Goal: Find specific page/section: Find specific page/section

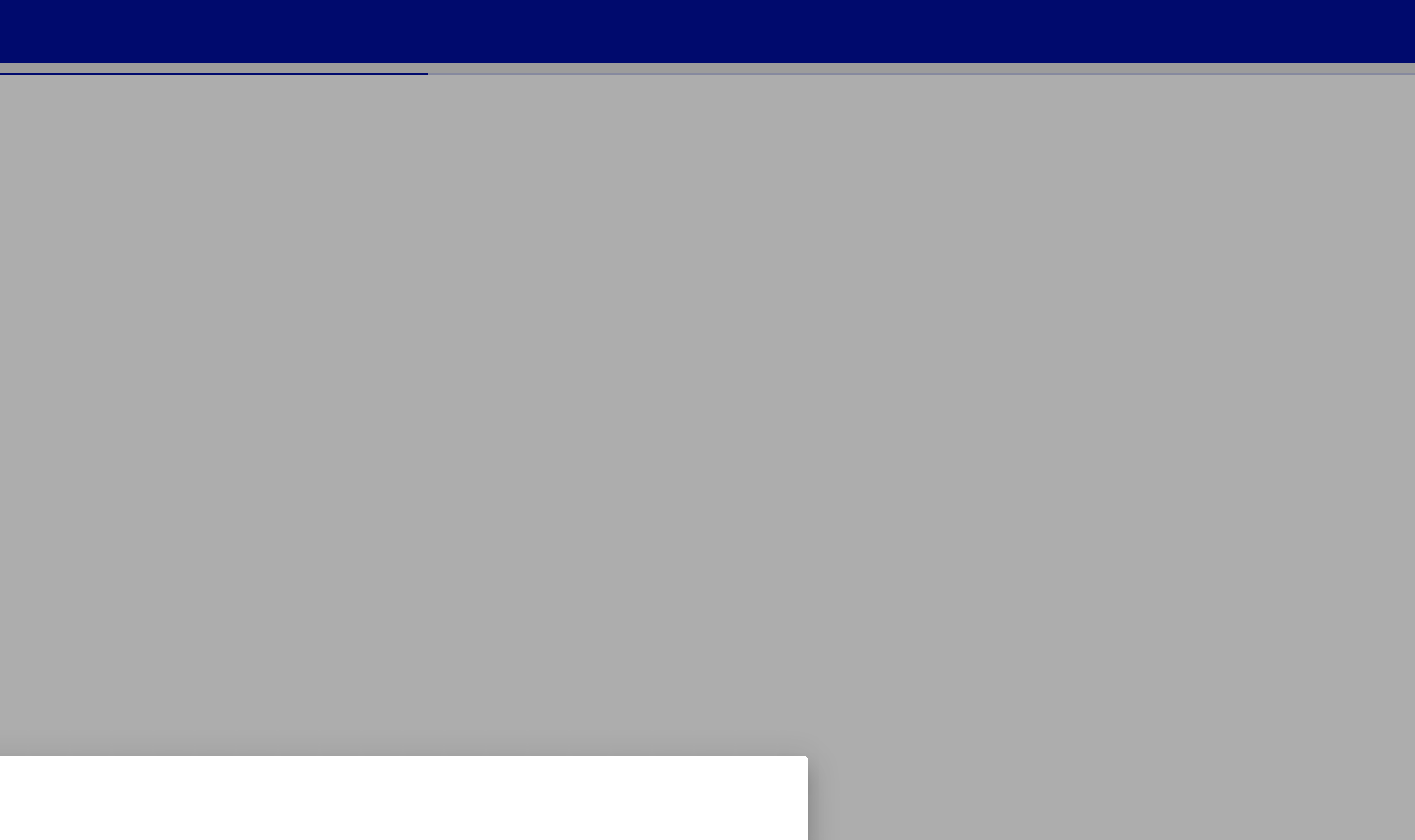
type input "********"
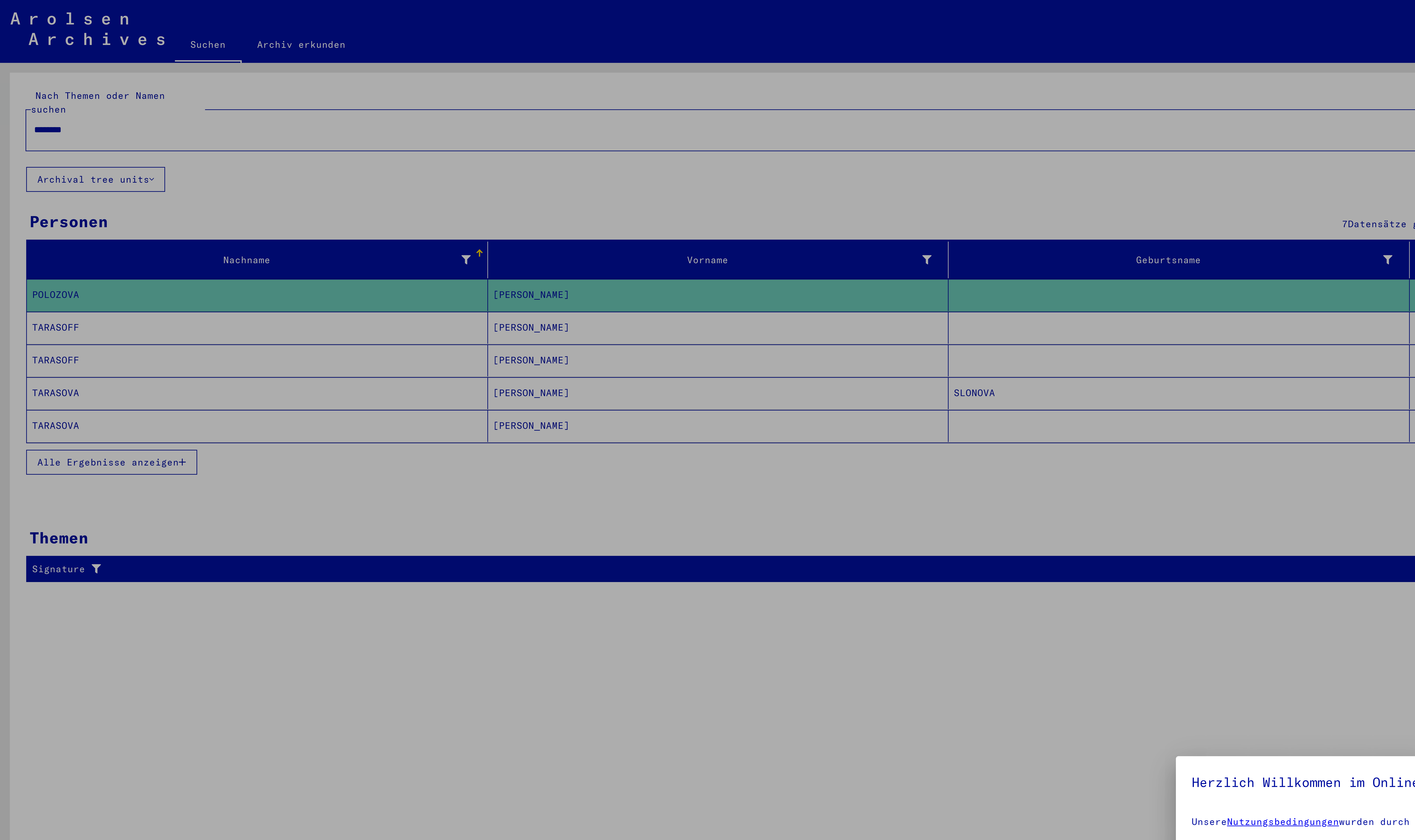
click at [246, 94] on div at bounding box center [708, 420] width 1415 height 840
click at [22, 93] on div at bounding box center [708, 420] width 1415 height 840
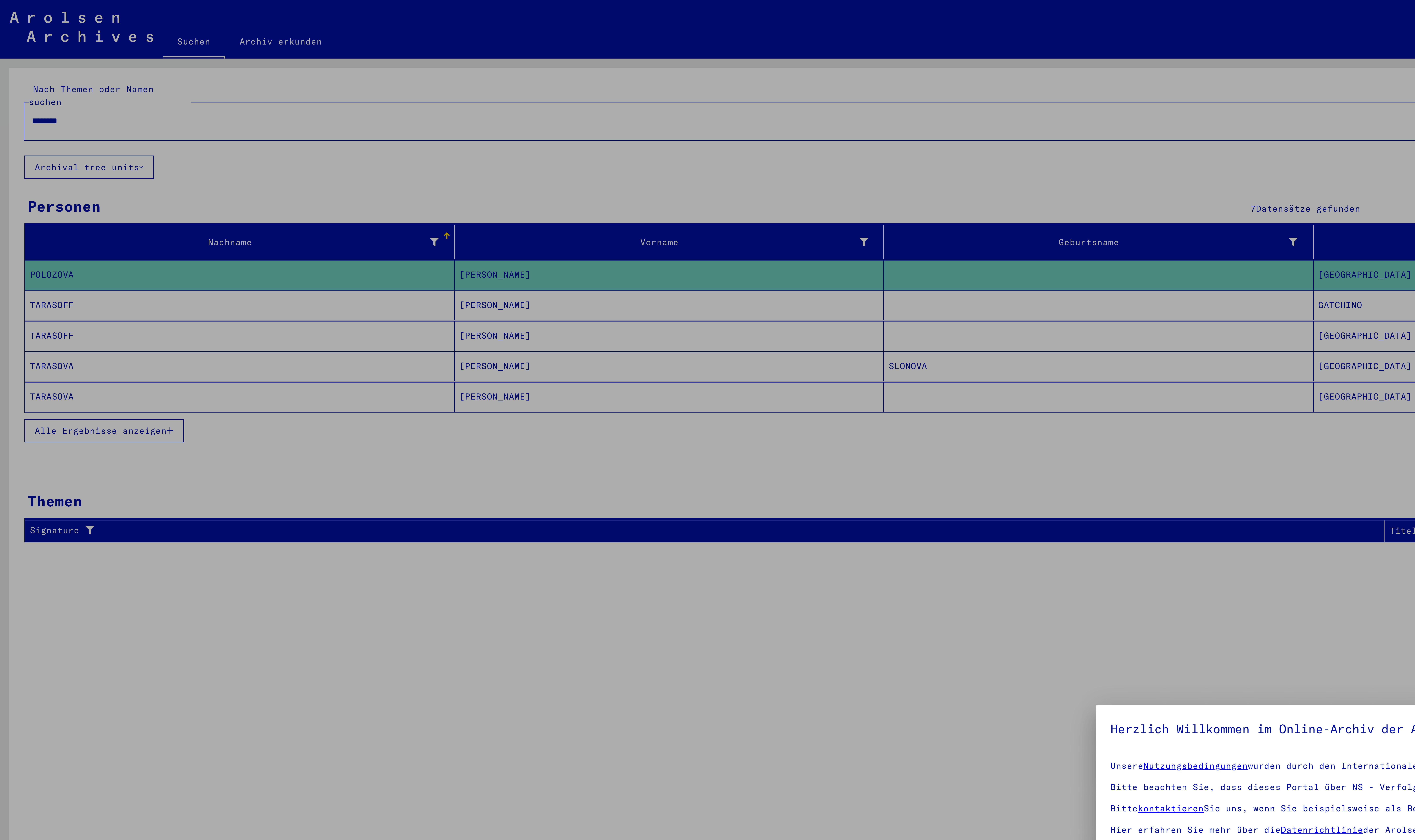
click at [25, 23] on div at bounding box center [708, 420] width 1415 height 840
click at [23, 25] on div at bounding box center [708, 420] width 1415 height 840
click at [21, 24] on div at bounding box center [708, 420] width 1415 height 840
click at [19, 24] on div at bounding box center [708, 420] width 1415 height 840
click at [44, 24] on div at bounding box center [708, 420] width 1415 height 840
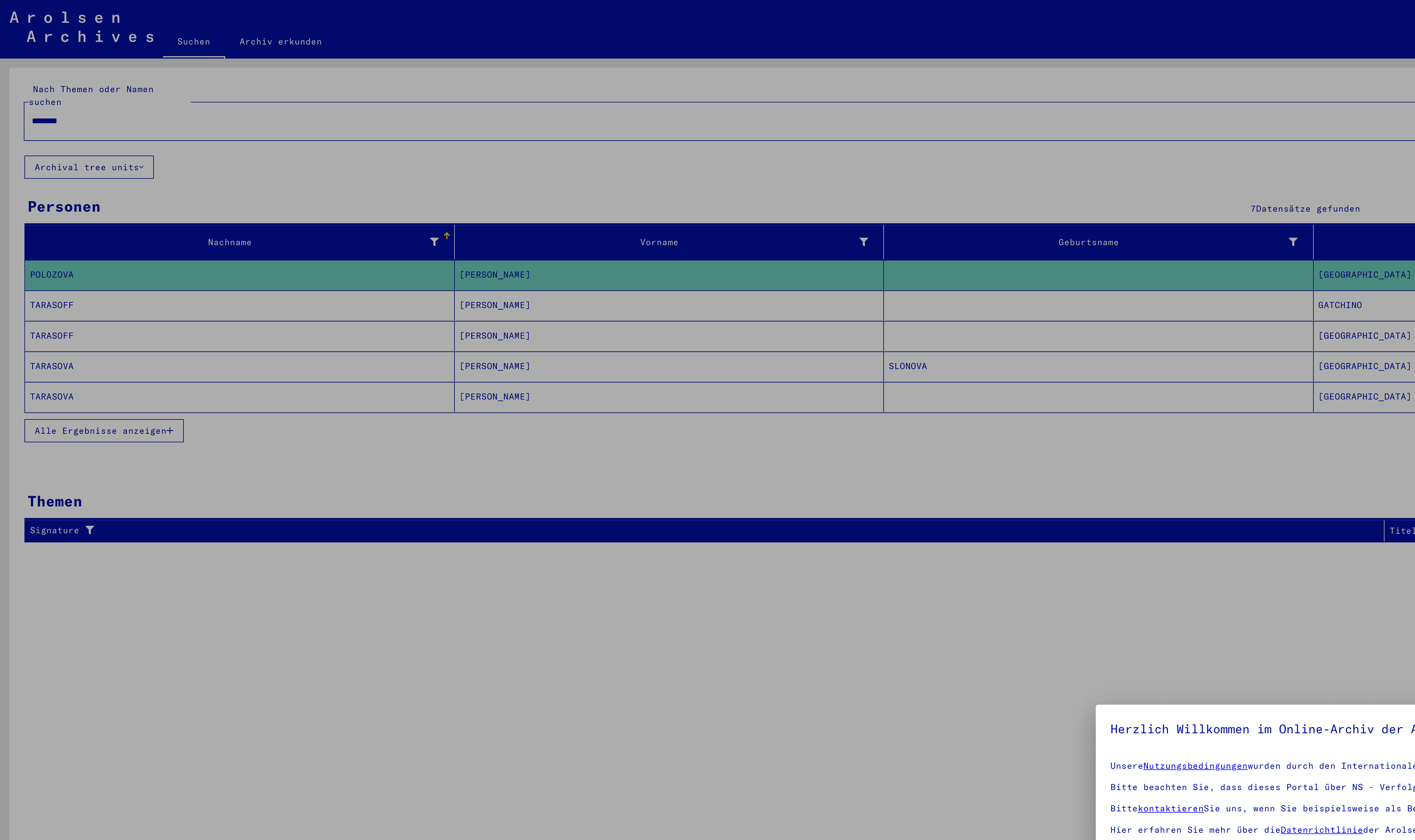
click at [44, 23] on div at bounding box center [708, 420] width 1415 height 840
click at [20, 24] on div at bounding box center [708, 420] width 1415 height 840
click at [18, 24] on div at bounding box center [708, 420] width 1415 height 840
click at [18, 25] on div at bounding box center [708, 420] width 1415 height 840
